Goal: Contribute content

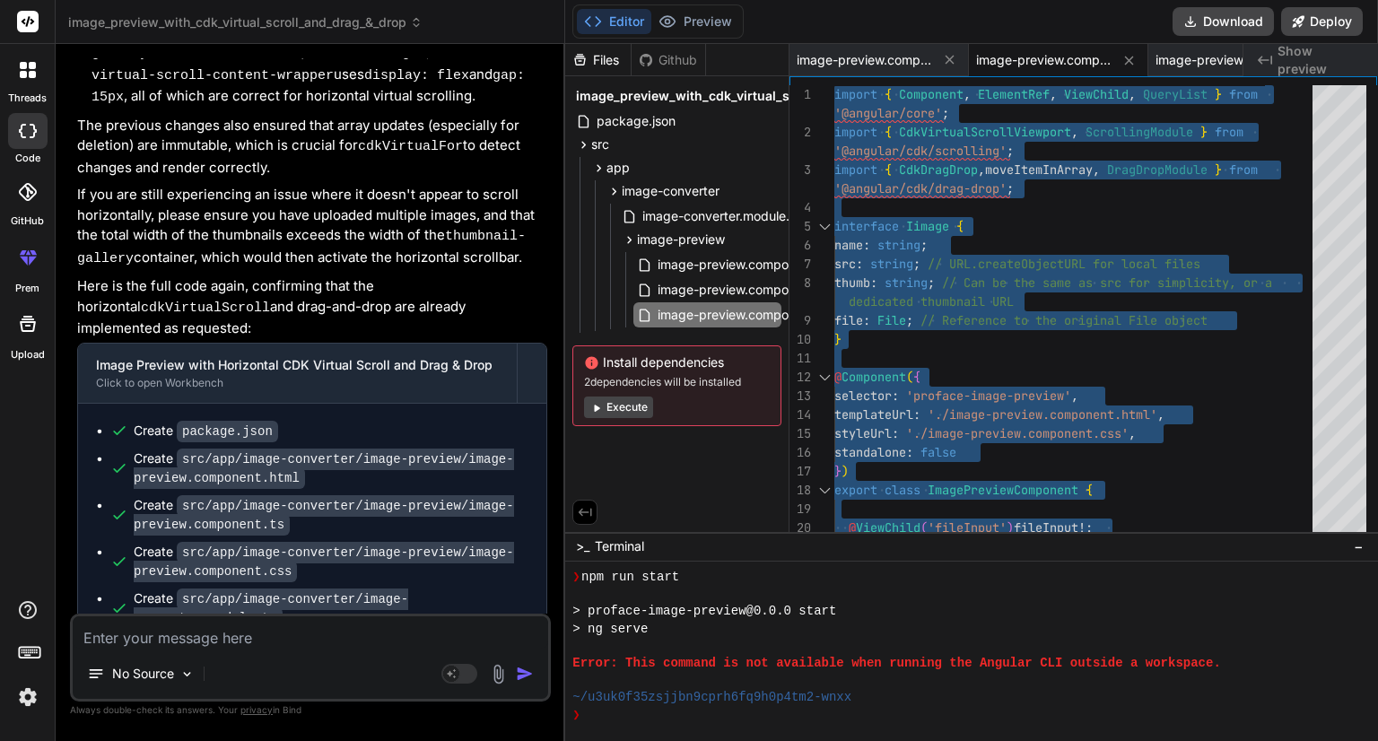
scroll to position [18117, 0]
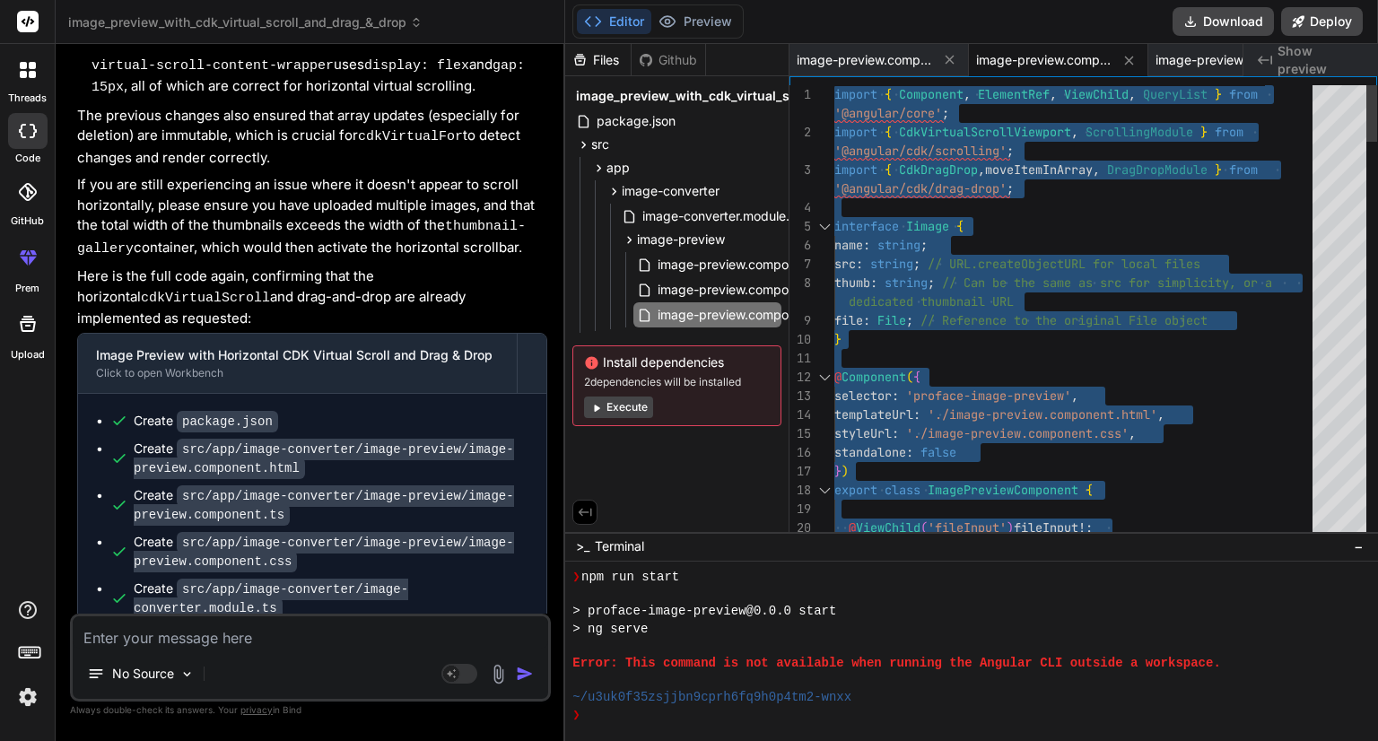
type textarea "thumb: string; // Can be the same as src for simplicity, or a dedicated thumbna…"
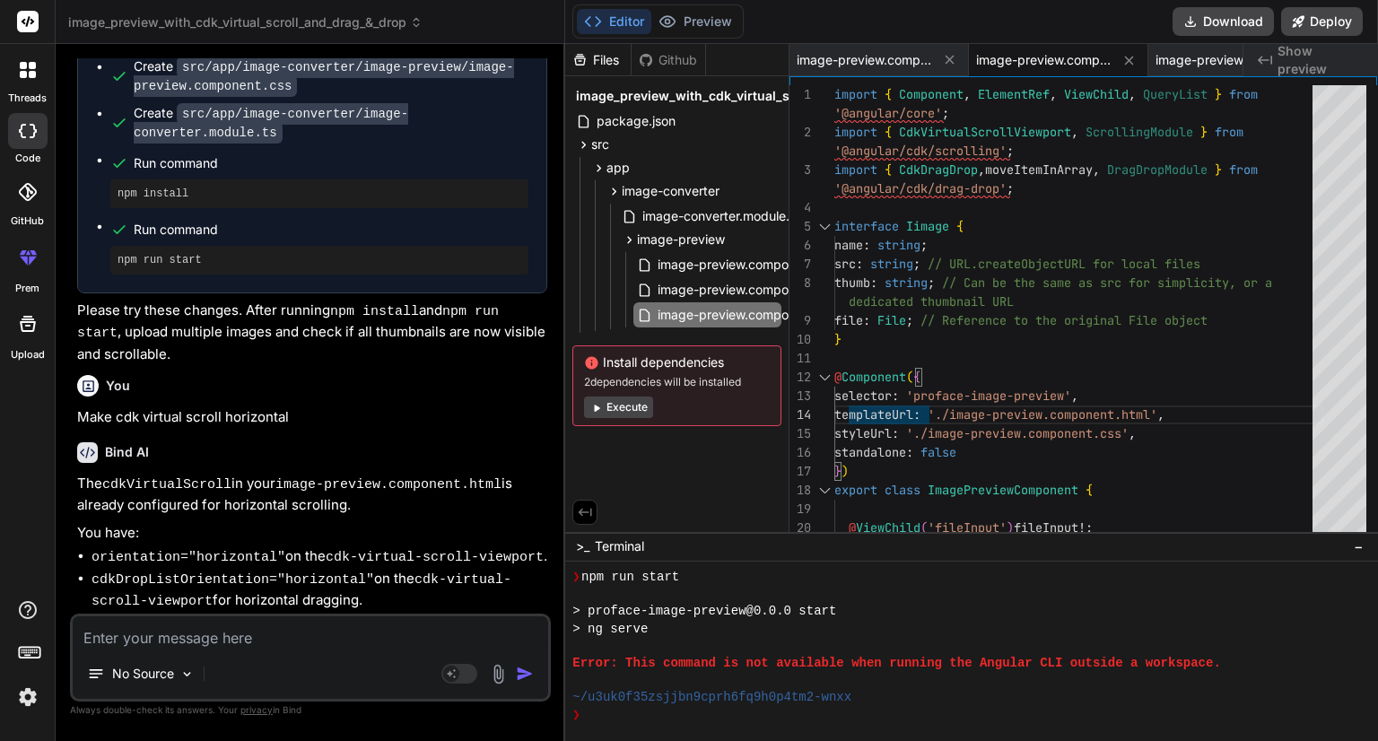
scroll to position [17471, 0]
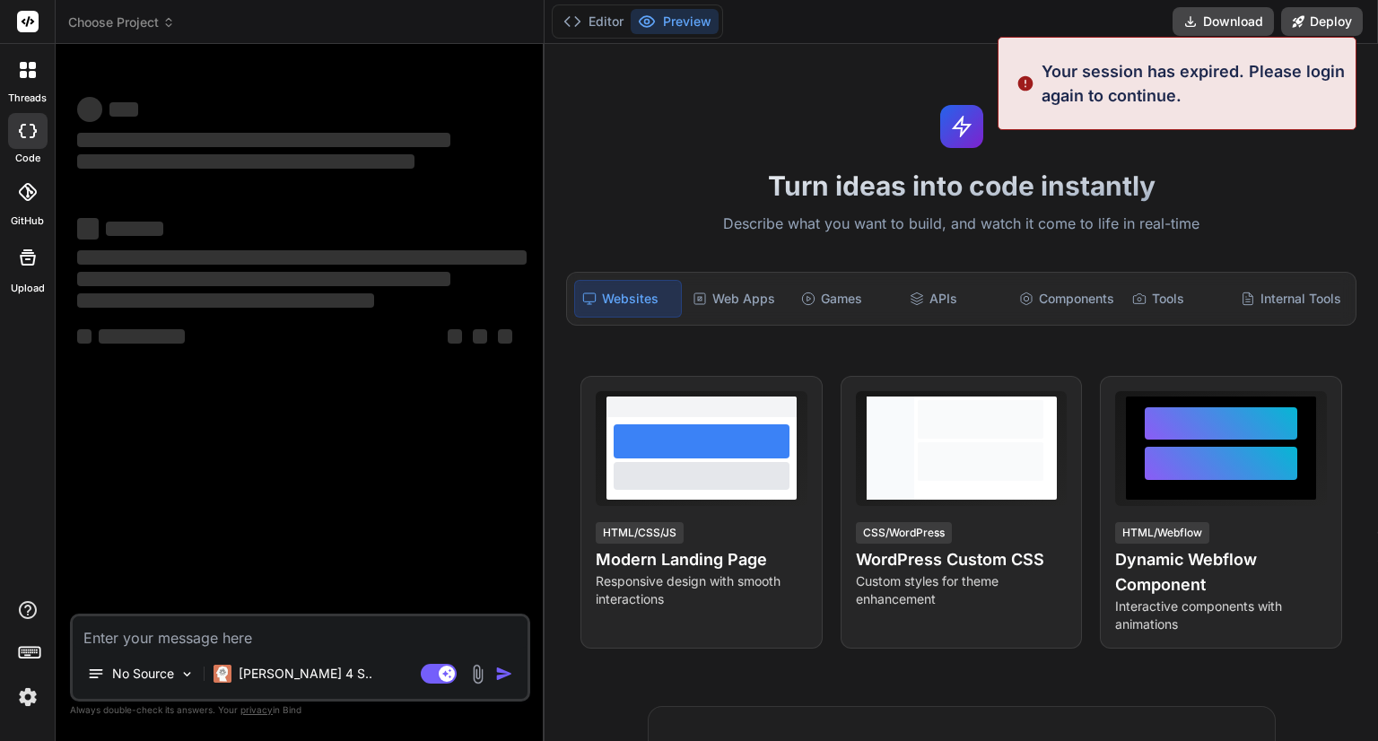
type textarea "x"
